Goal: Task Accomplishment & Management: Understand process/instructions

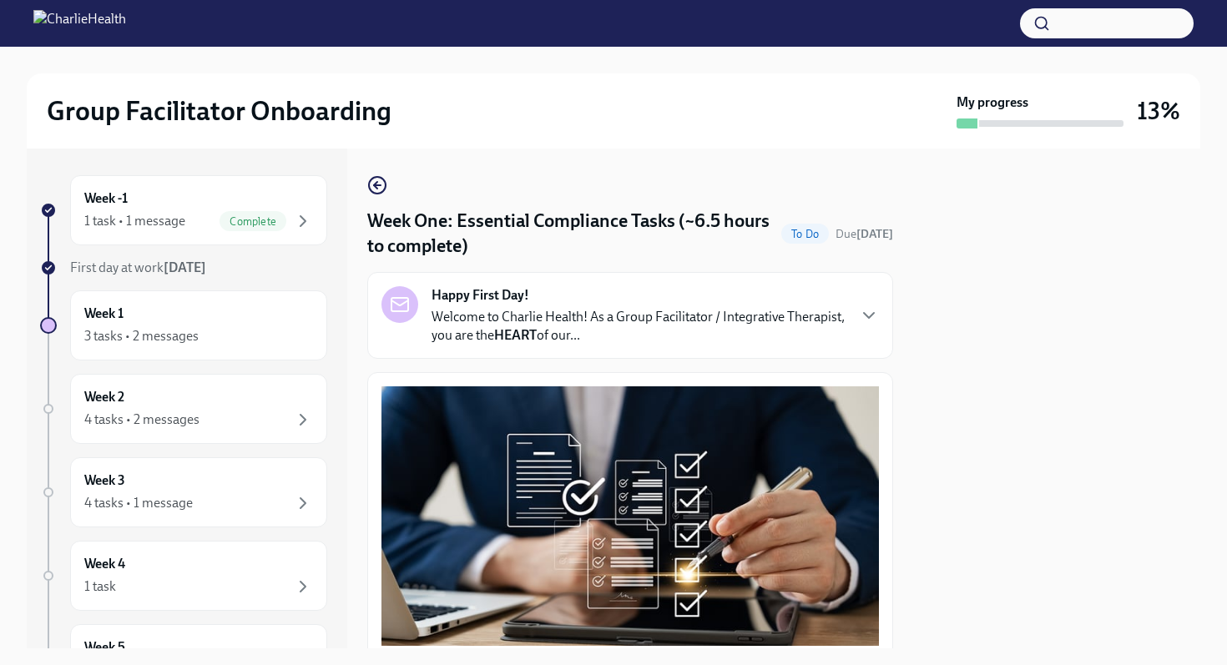
scroll to position [3612, 0]
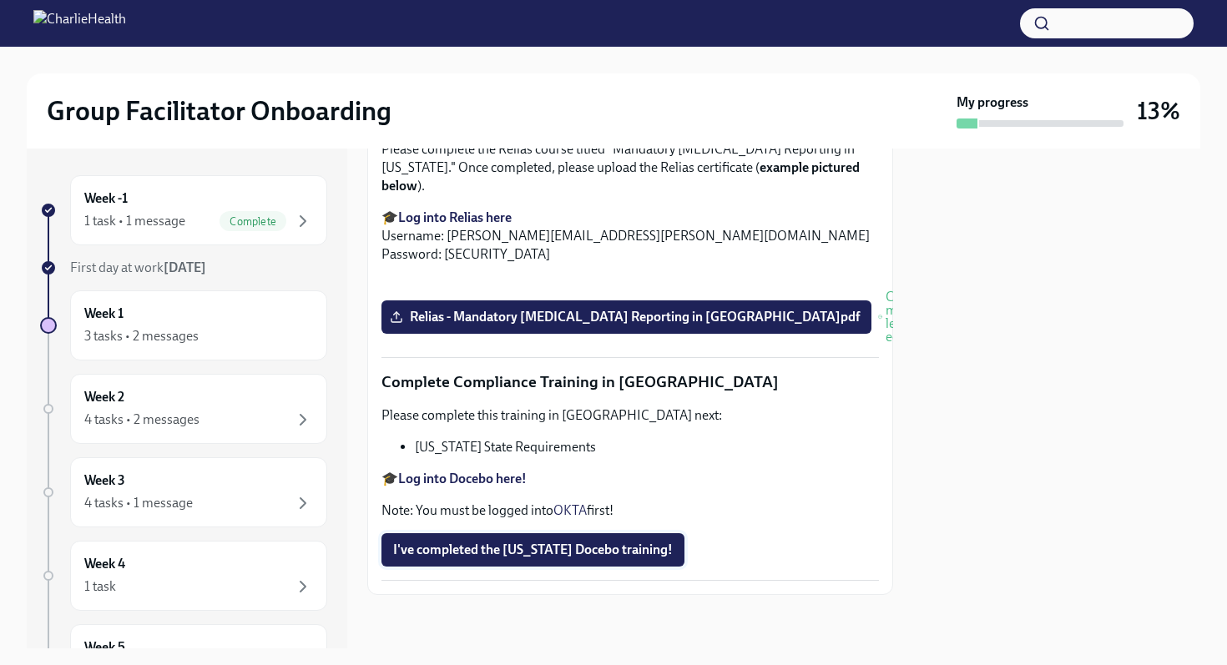
click at [582, 548] on span "I've completed the [US_STATE] Docebo training!" at bounding box center [533, 550] width 280 height 17
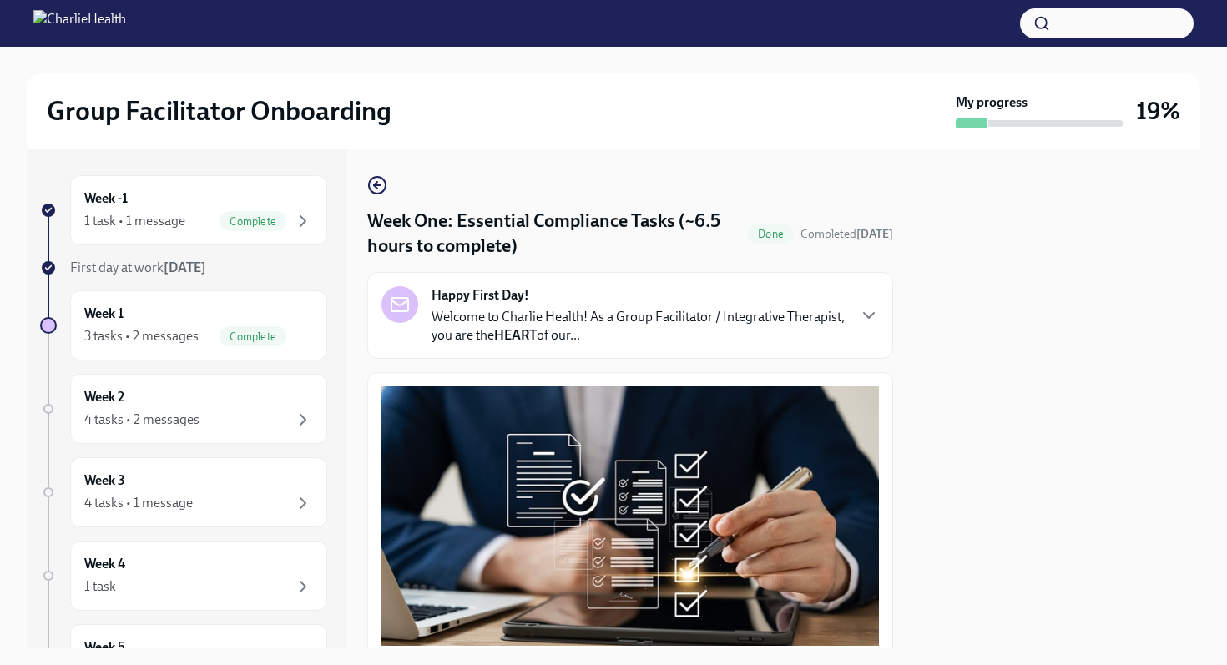
scroll to position [0, 0]
click at [174, 328] on div "3 tasks • 2 messages" at bounding box center [141, 336] width 114 height 18
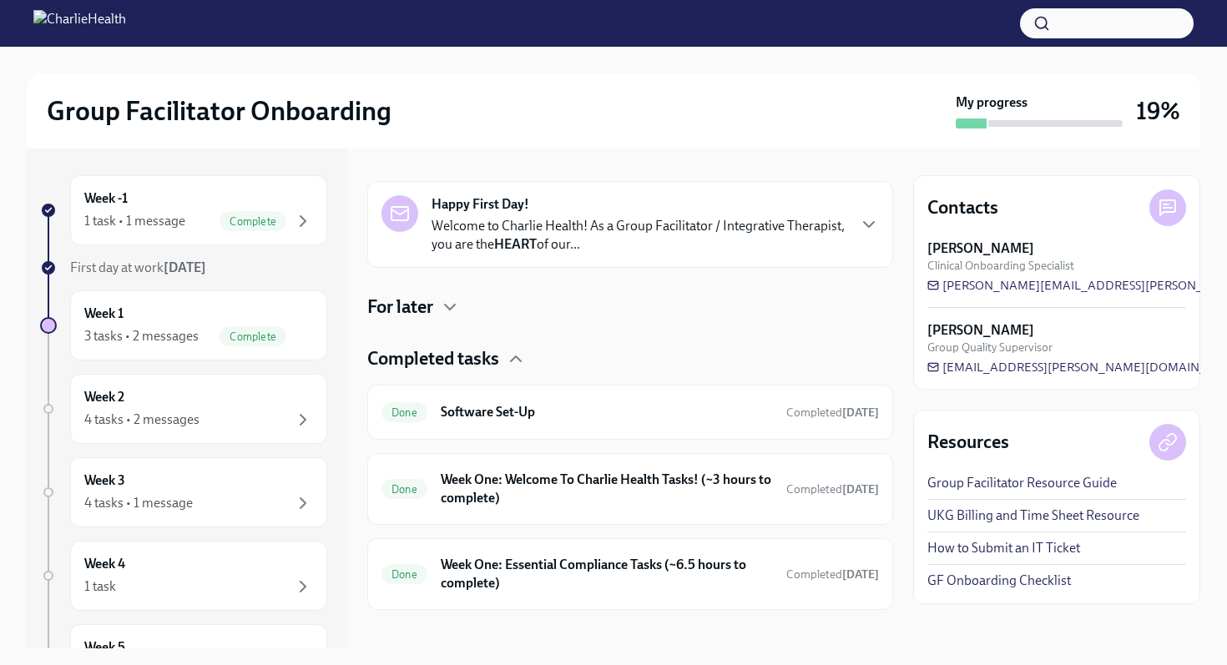
scroll to position [258, 0]
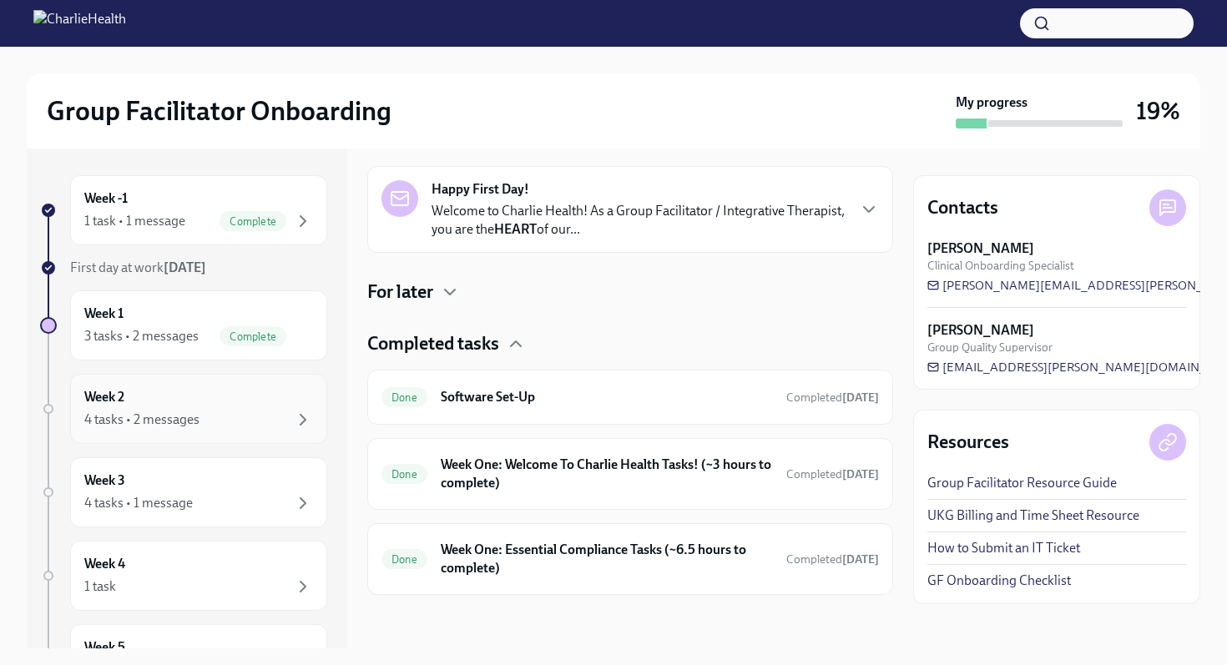
click at [181, 417] on div "4 tasks • 2 messages" at bounding box center [141, 420] width 115 height 18
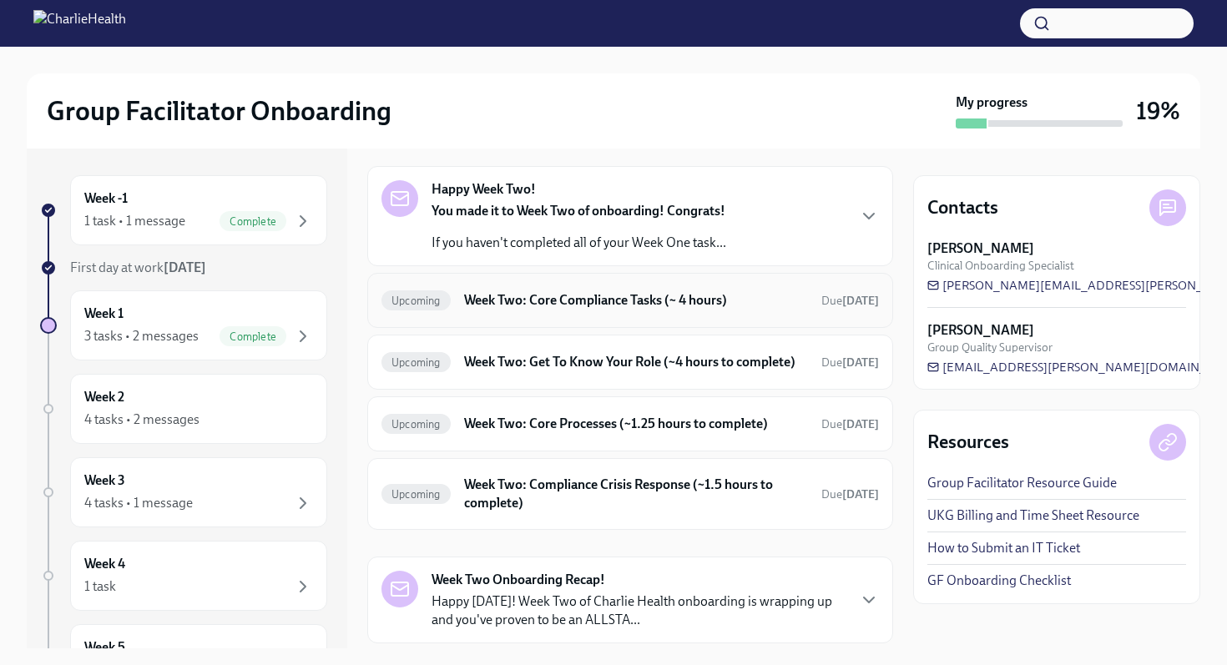
click at [507, 308] on h6 "Week Two: Core Compliance Tasks (~ 4 hours)" at bounding box center [636, 300] width 344 height 18
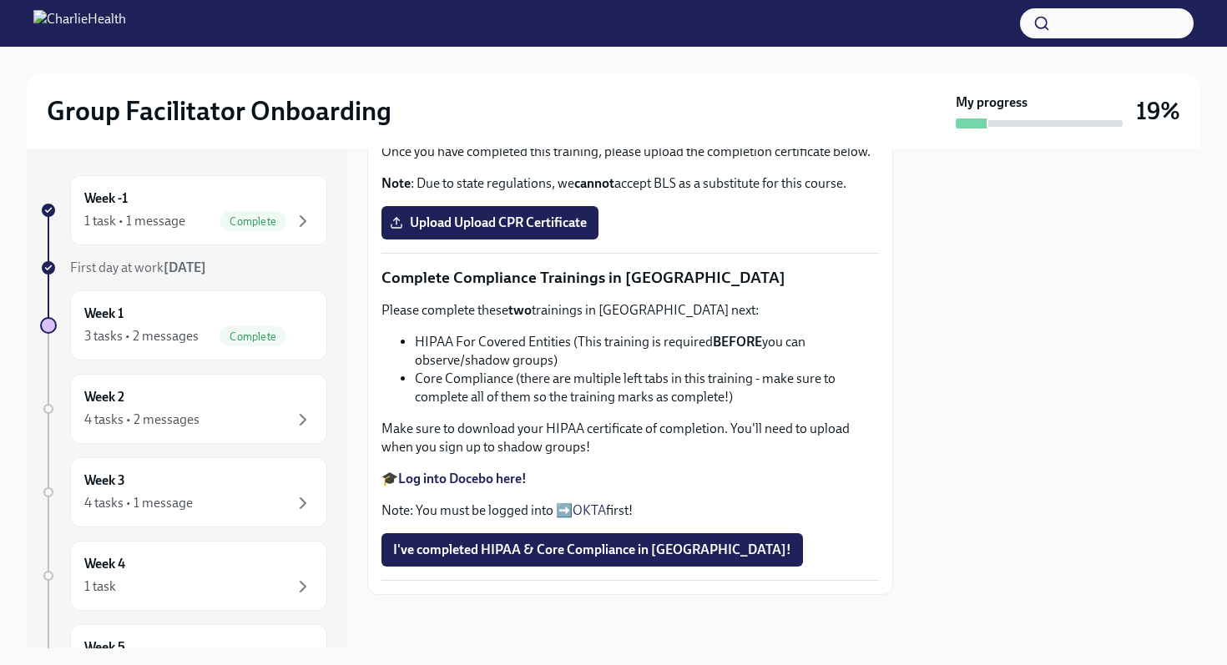
scroll to position [919, 0]
click at [141, 415] on div "4 tasks • 2 messages" at bounding box center [141, 420] width 115 height 18
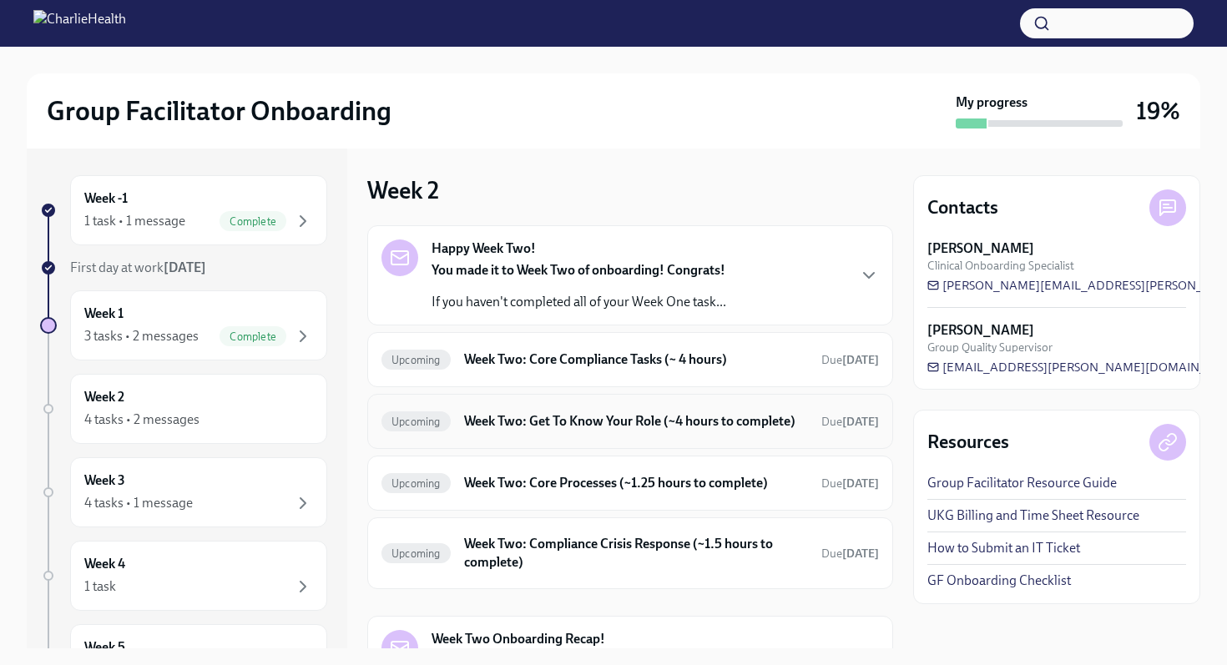
click at [495, 422] on h6 "Week Two: Get To Know Your Role (~4 hours to complete)" at bounding box center [636, 421] width 344 height 18
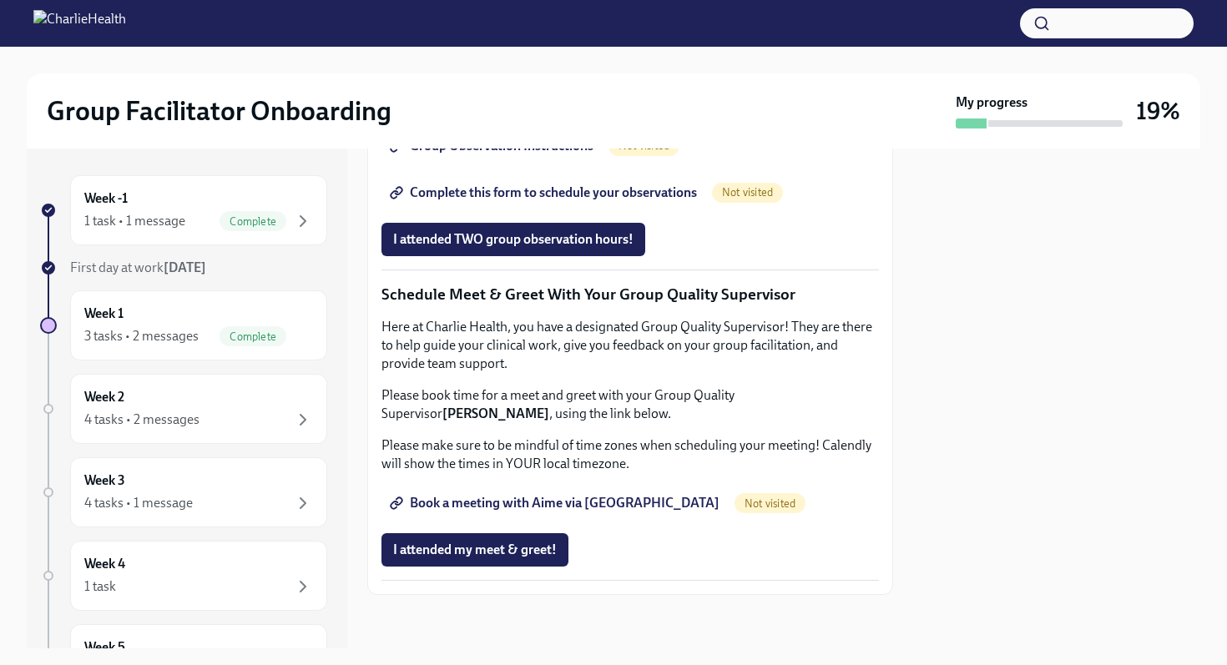
scroll to position [1596, 0]
